Goal: Task Accomplishment & Management: Manage account settings

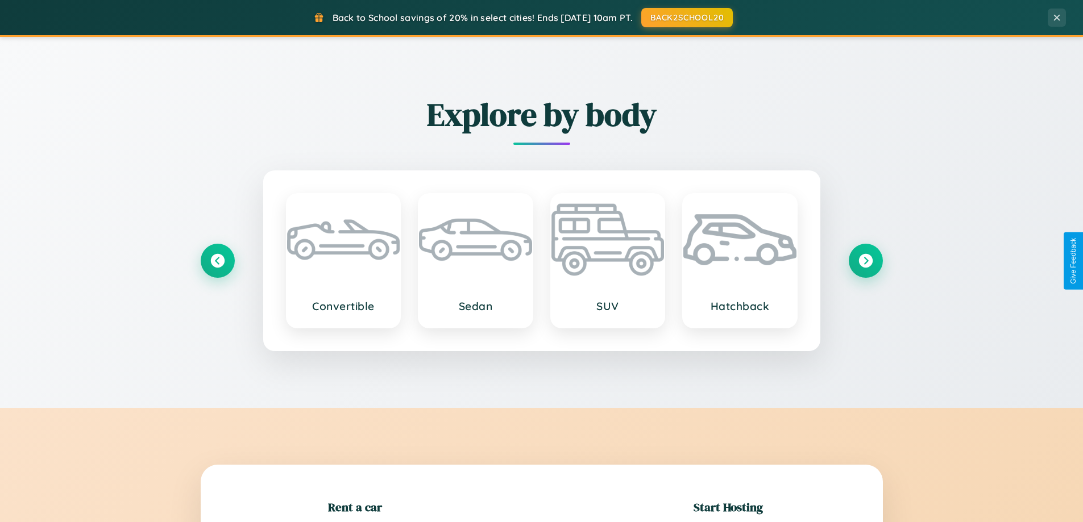
scroll to position [246, 0]
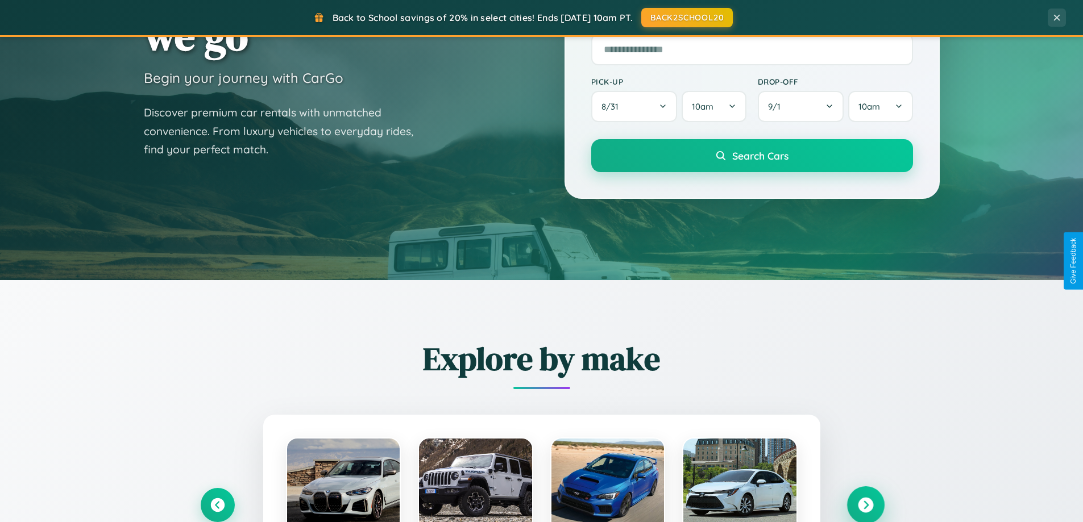
click at [865, 505] on icon at bounding box center [865, 505] width 15 height 15
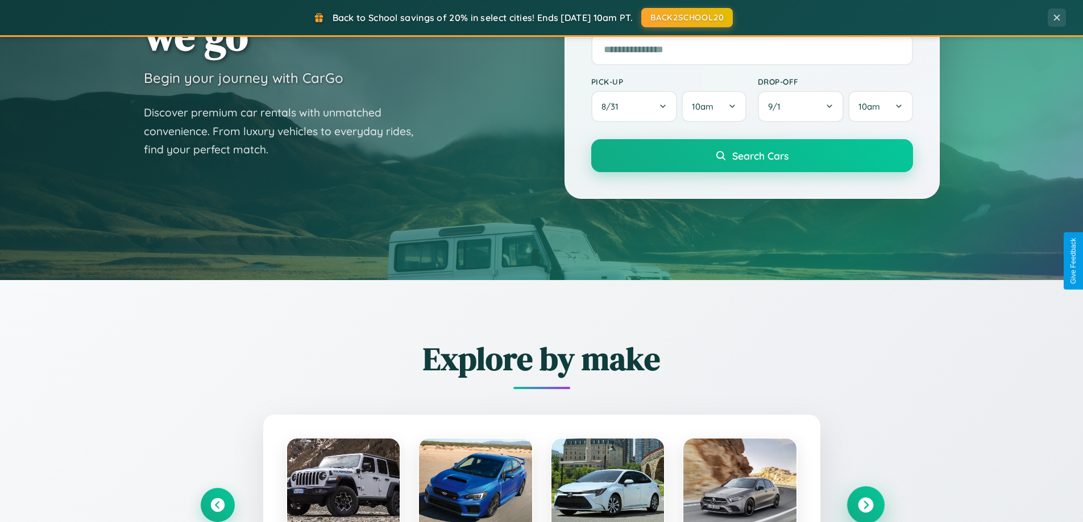
click at [865, 504] on icon at bounding box center [865, 505] width 15 height 15
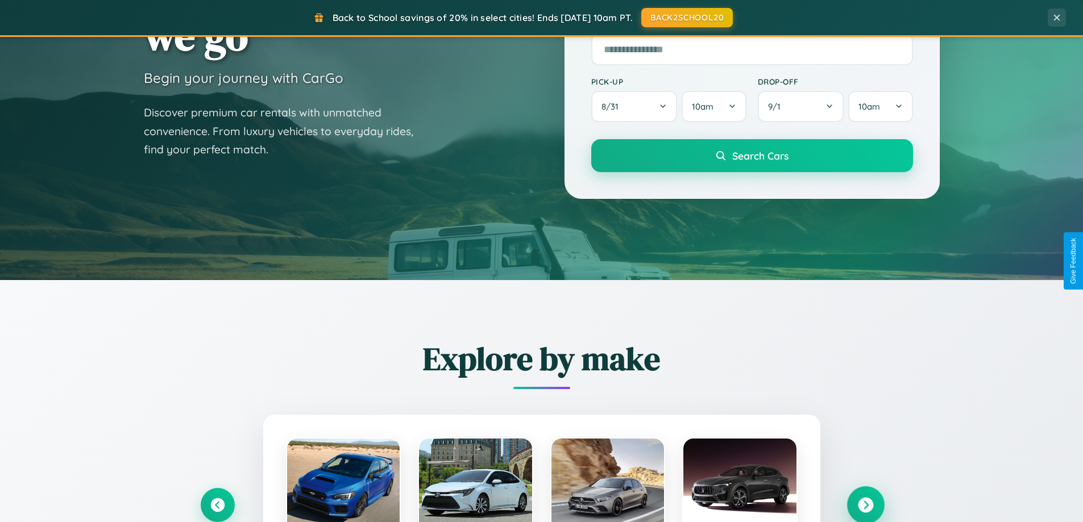
click at [865, 504] on icon at bounding box center [865, 505] width 15 height 15
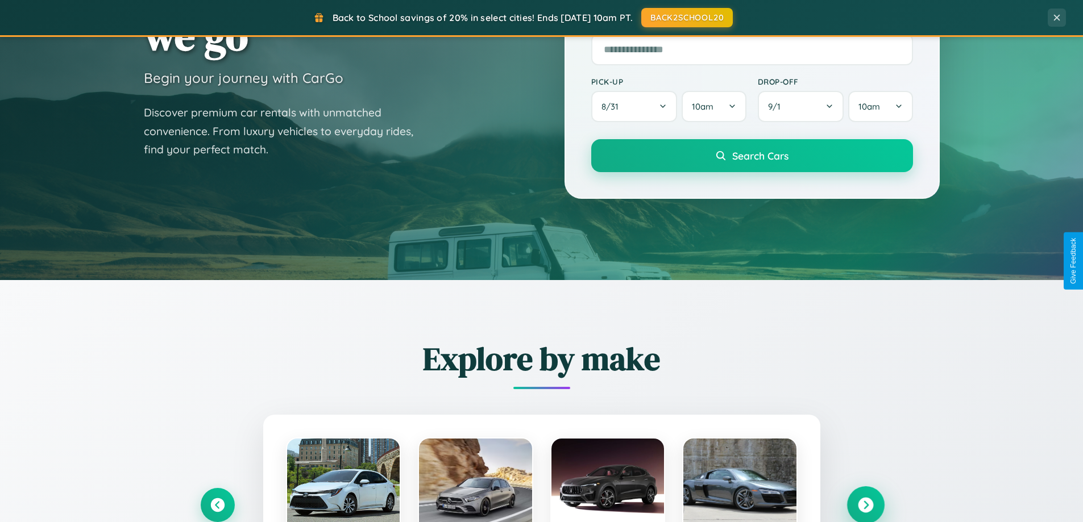
click at [865, 504] on icon at bounding box center [865, 505] width 15 height 15
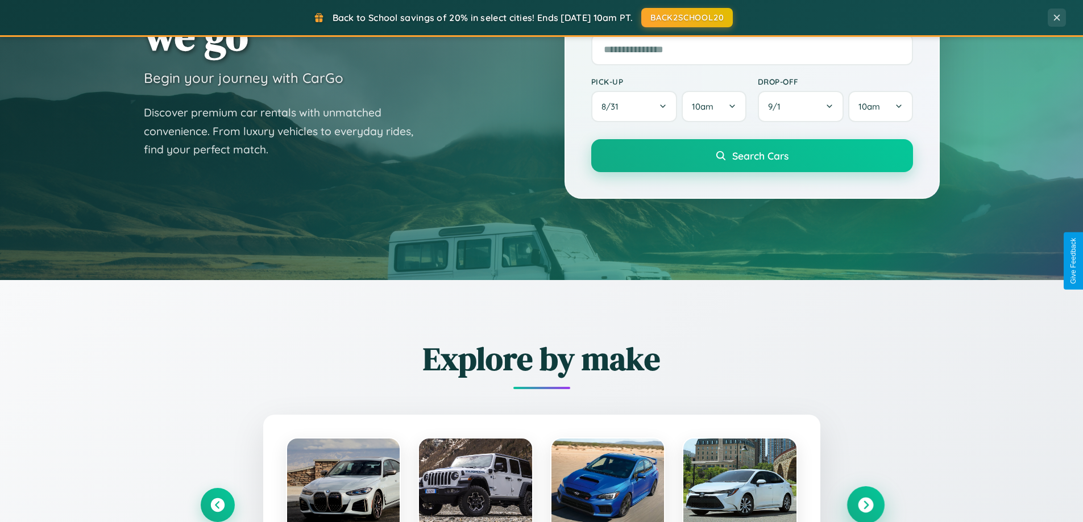
scroll to position [0, 0]
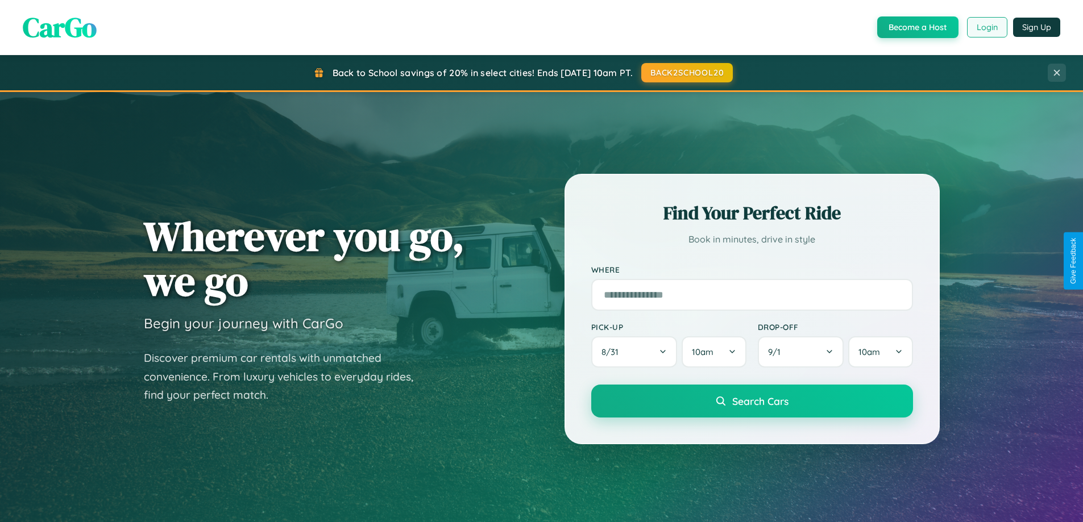
click at [986, 27] on button "Login" at bounding box center [987, 27] width 40 height 20
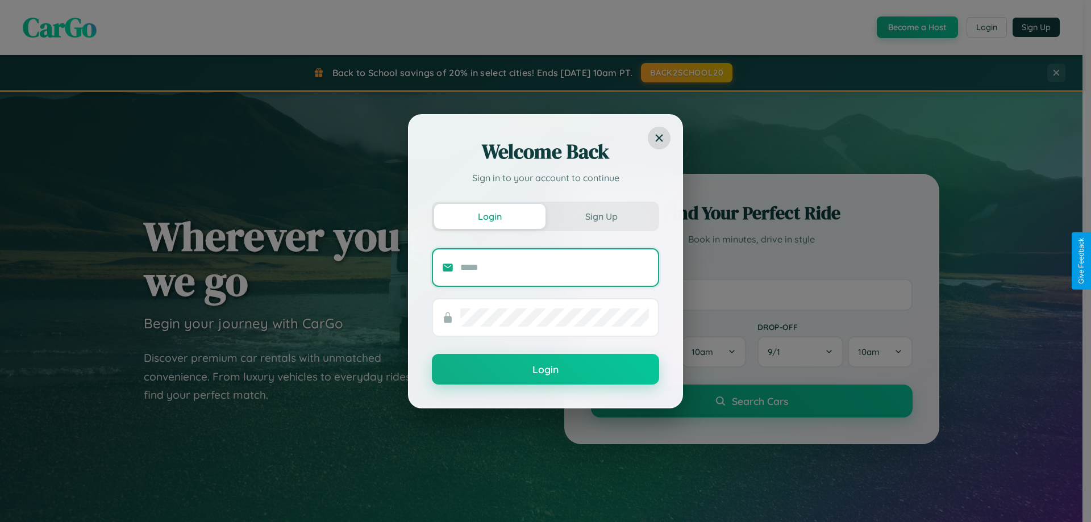
click at [555, 267] on input "text" at bounding box center [554, 268] width 189 height 18
type input "**********"
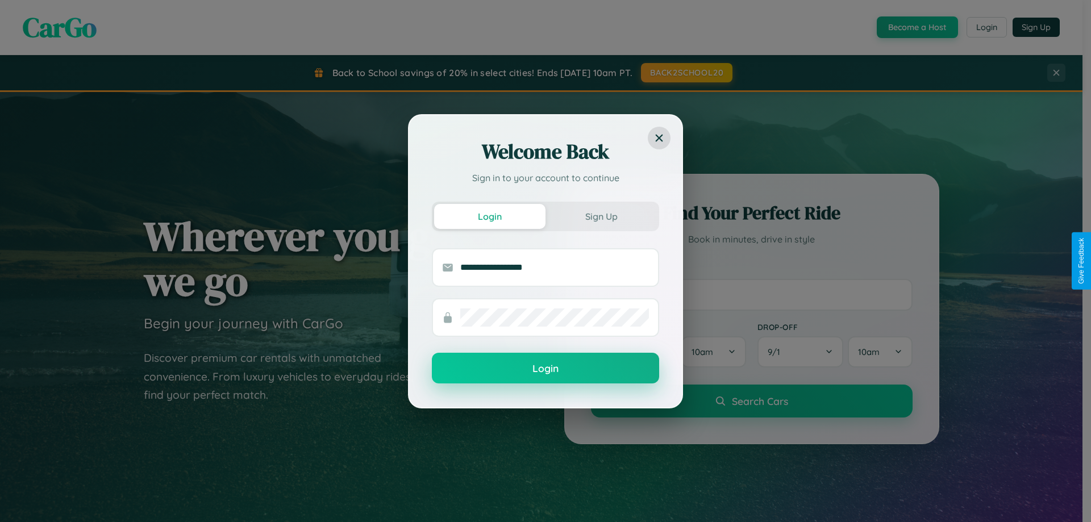
click at [546, 369] on button "Login" at bounding box center [545, 368] width 227 height 31
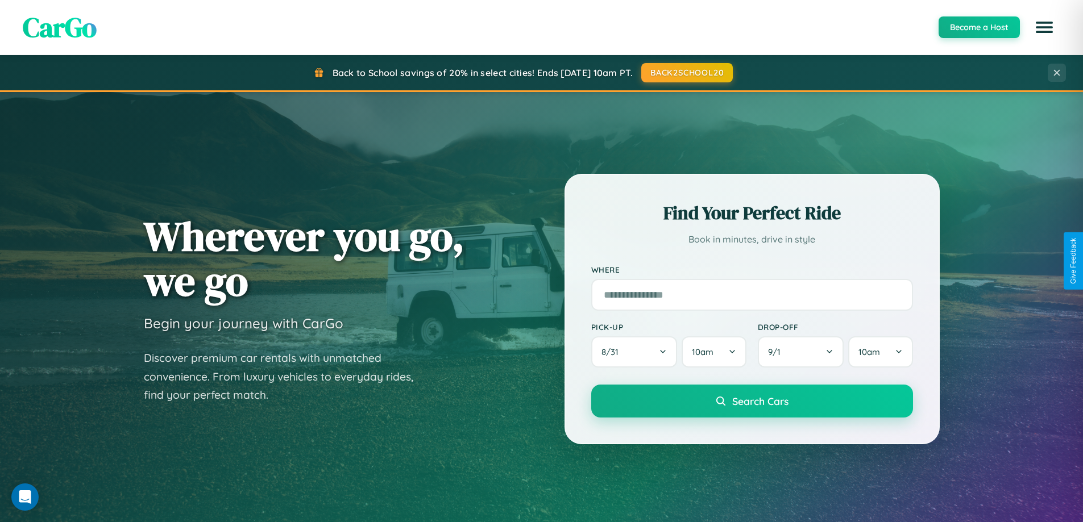
scroll to position [34, 0]
